Goal: Navigation & Orientation: Find specific page/section

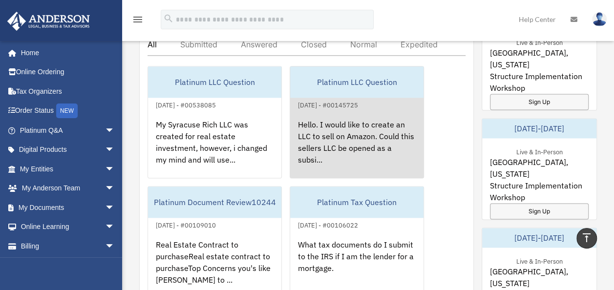
scroll to position [488, 0]
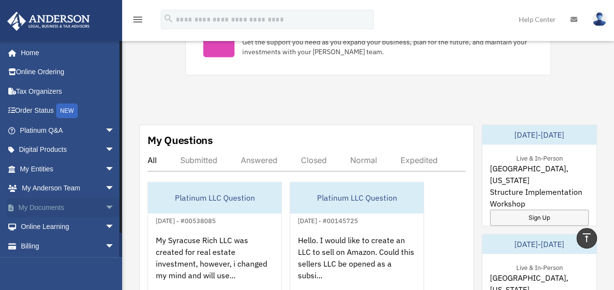
click at [46, 204] on link "My Documents arrow_drop_down" at bounding box center [68, 208] width 123 height 20
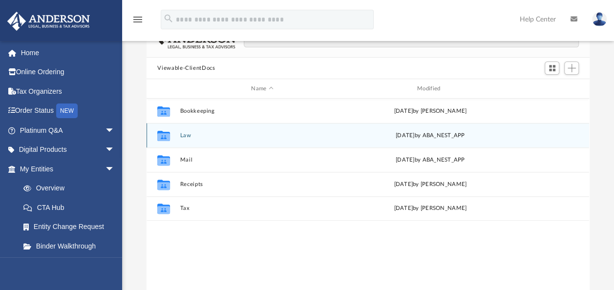
scroll to position [98, 0]
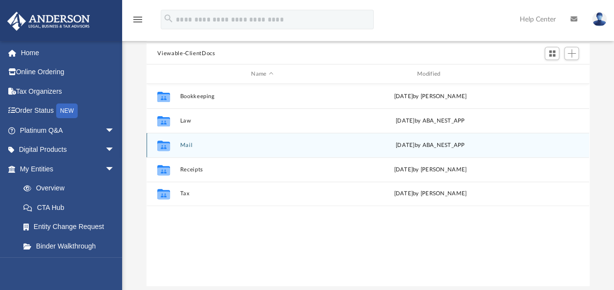
click at [183, 145] on button "Mail" at bounding box center [262, 145] width 164 height 6
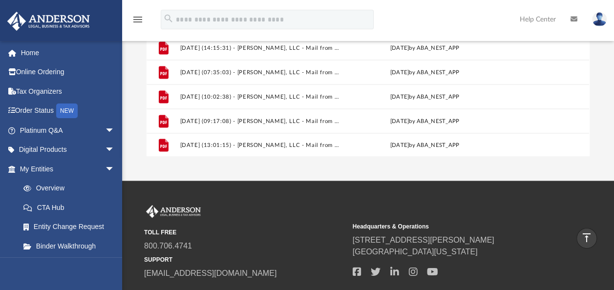
scroll to position [195, 0]
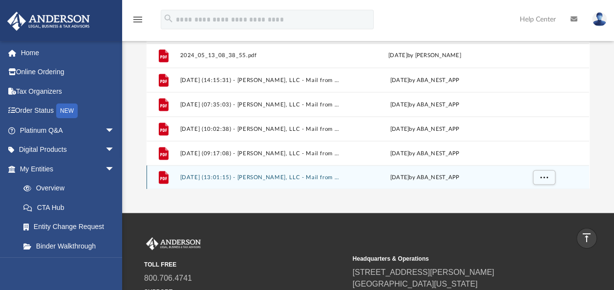
click at [283, 171] on div "File 2025.05.28 (13:01:15) - Daniel K. Sommers, LLC - Mail from Citi.pdf Wed Ma…" at bounding box center [367, 177] width 442 height 24
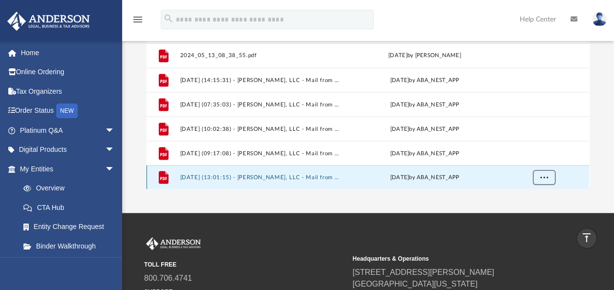
click at [541, 174] on span "More options" at bounding box center [544, 176] width 8 height 5
click at [457, 178] on div "Wed May 28 2025 by ABA_NEST_APP" at bounding box center [425, 177] width 160 height 9
click at [543, 170] on button "More options" at bounding box center [543, 177] width 22 height 15
click at [537, 141] on li "Preview" at bounding box center [535, 141] width 28 height 10
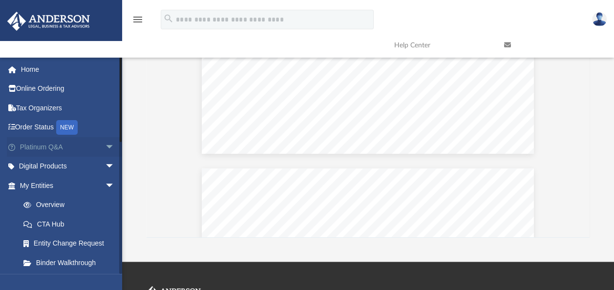
scroll to position [0, 0]
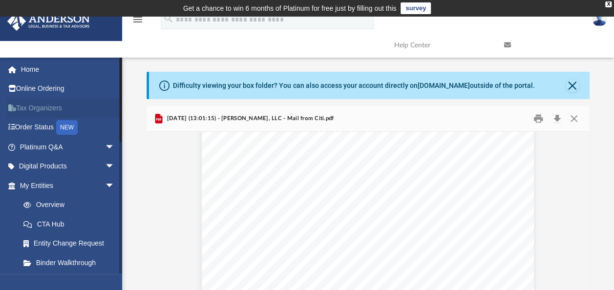
click at [48, 111] on link "Tax Organizers" at bounding box center [68, 108] width 123 height 20
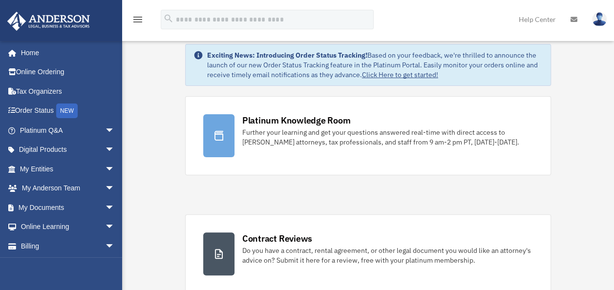
scroll to position [49, 0]
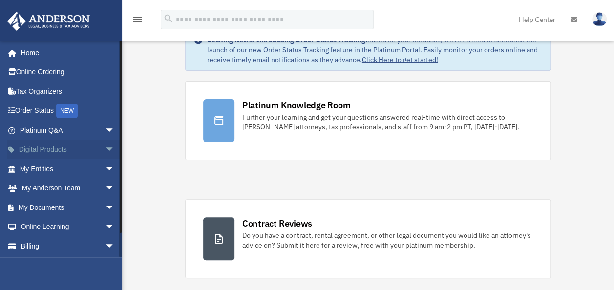
click at [44, 144] on link "Digital Products arrow_drop_down" at bounding box center [68, 150] width 123 height 20
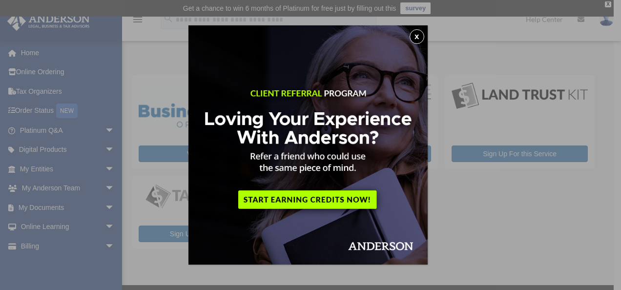
click at [420, 38] on button "x" at bounding box center [416, 36] width 15 height 15
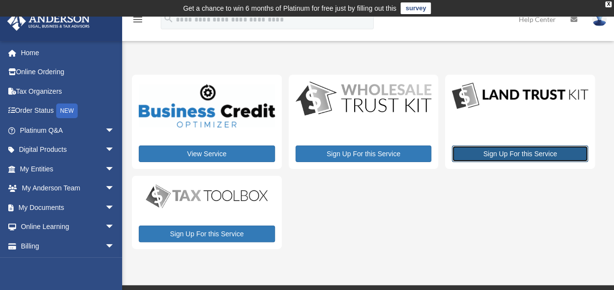
click at [519, 155] on link "Sign Up For this Service" at bounding box center [519, 153] width 136 height 17
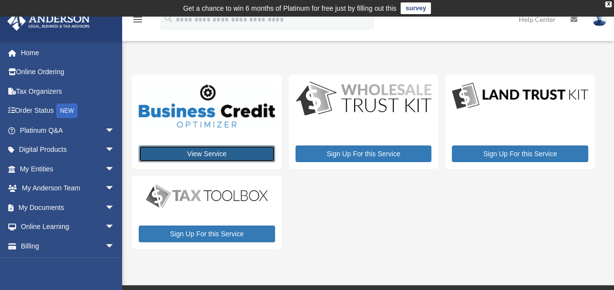
click at [215, 150] on link "View Service" at bounding box center [207, 153] width 136 height 17
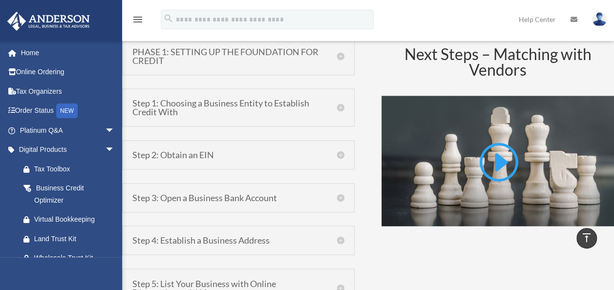
scroll to position [683, 0]
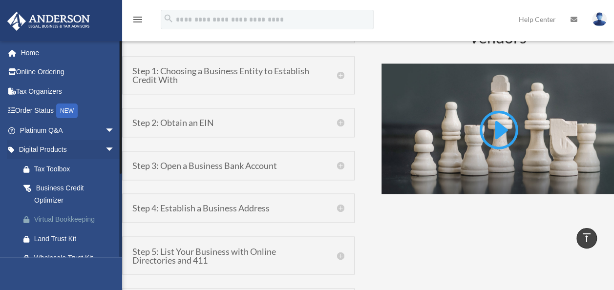
click at [69, 219] on div "Virtual Bookkeeping" at bounding box center [75, 219] width 83 height 12
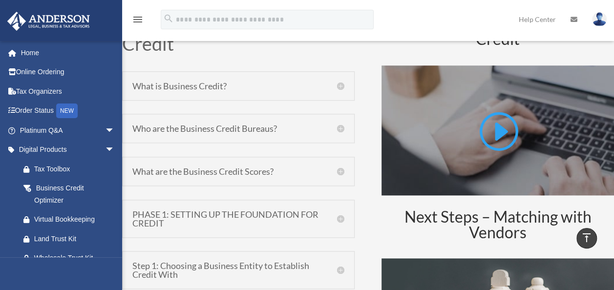
scroll to position [488, 0]
